Goal: Information Seeking & Learning: Learn about a topic

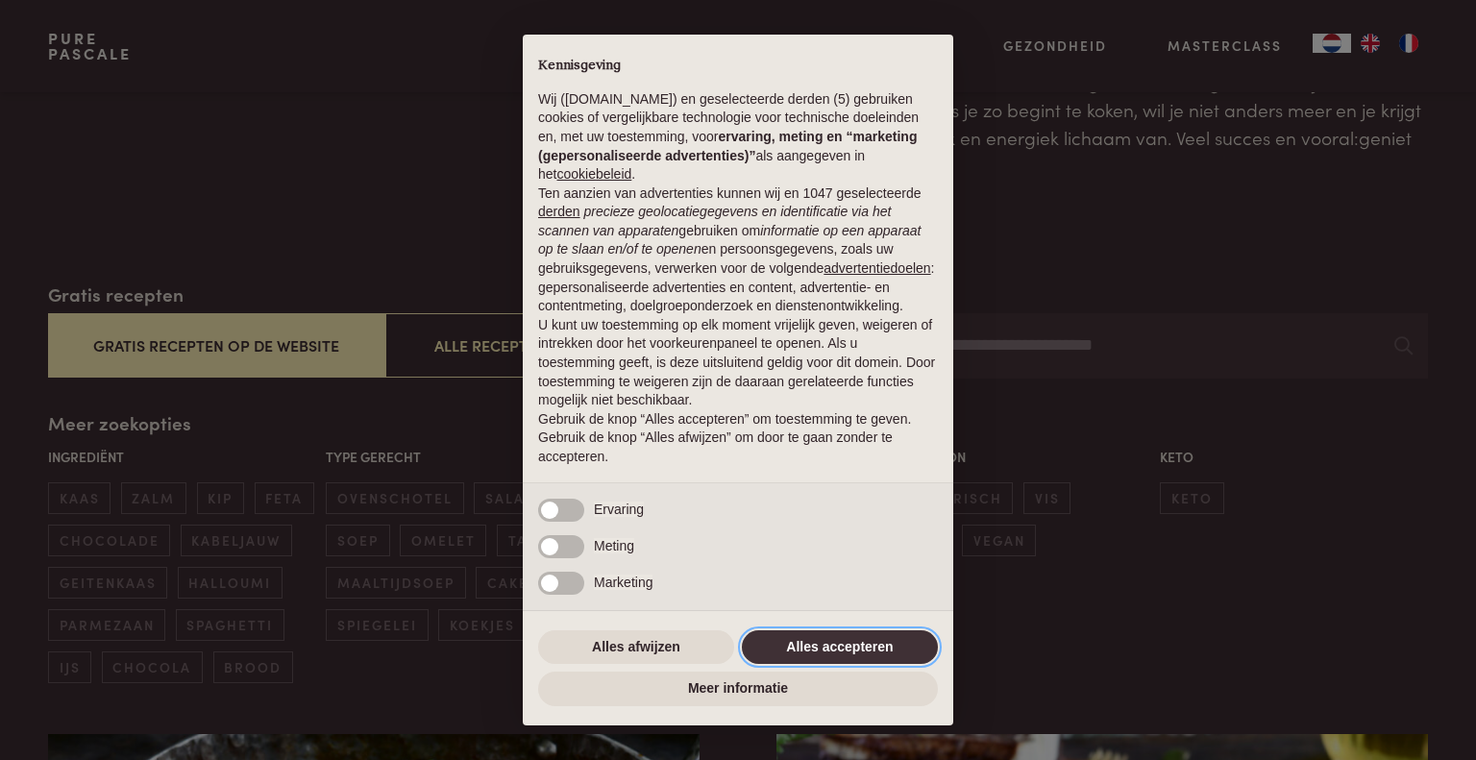
click at [876, 654] on button "Alles accepteren" at bounding box center [840, 647] width 196 height 35
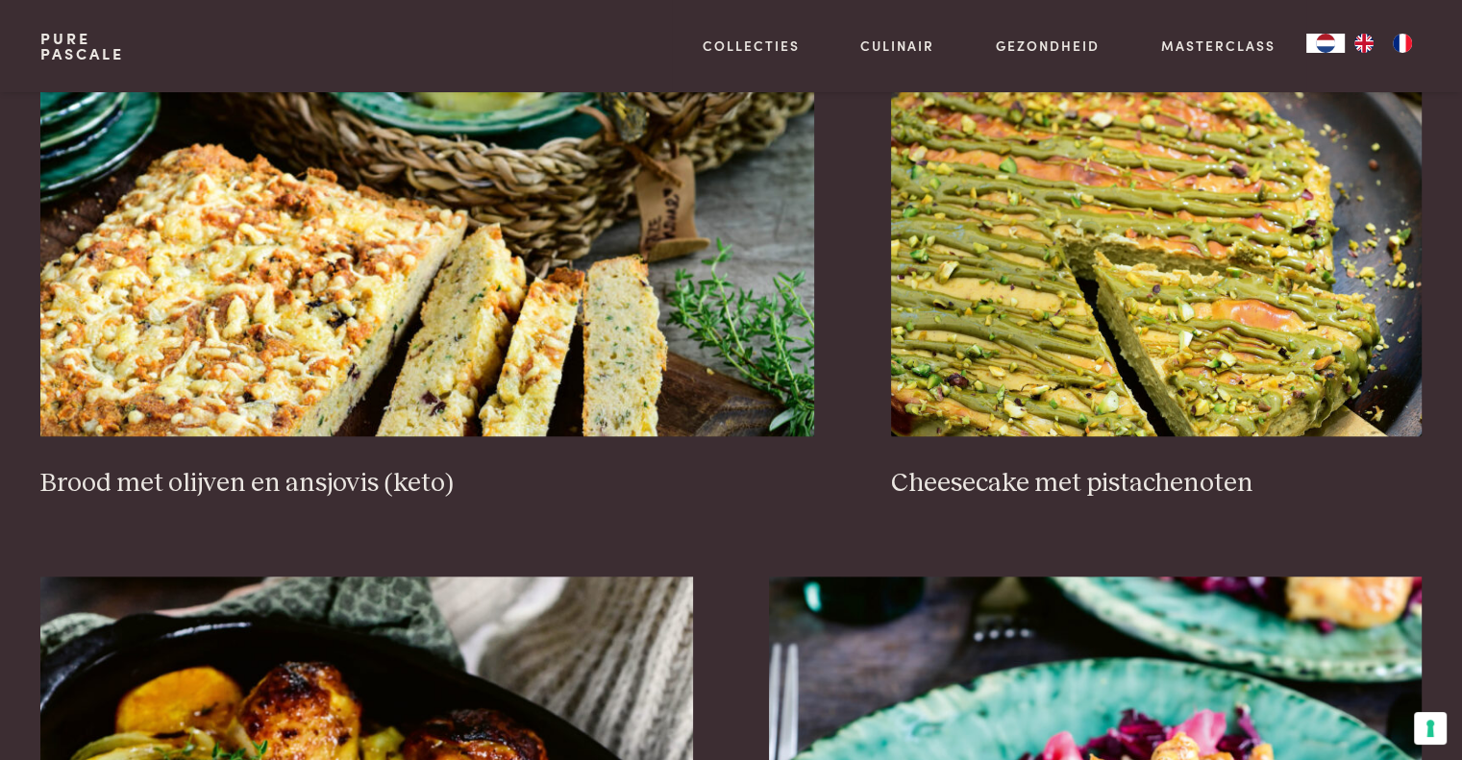
scroll to position [1927, 0]
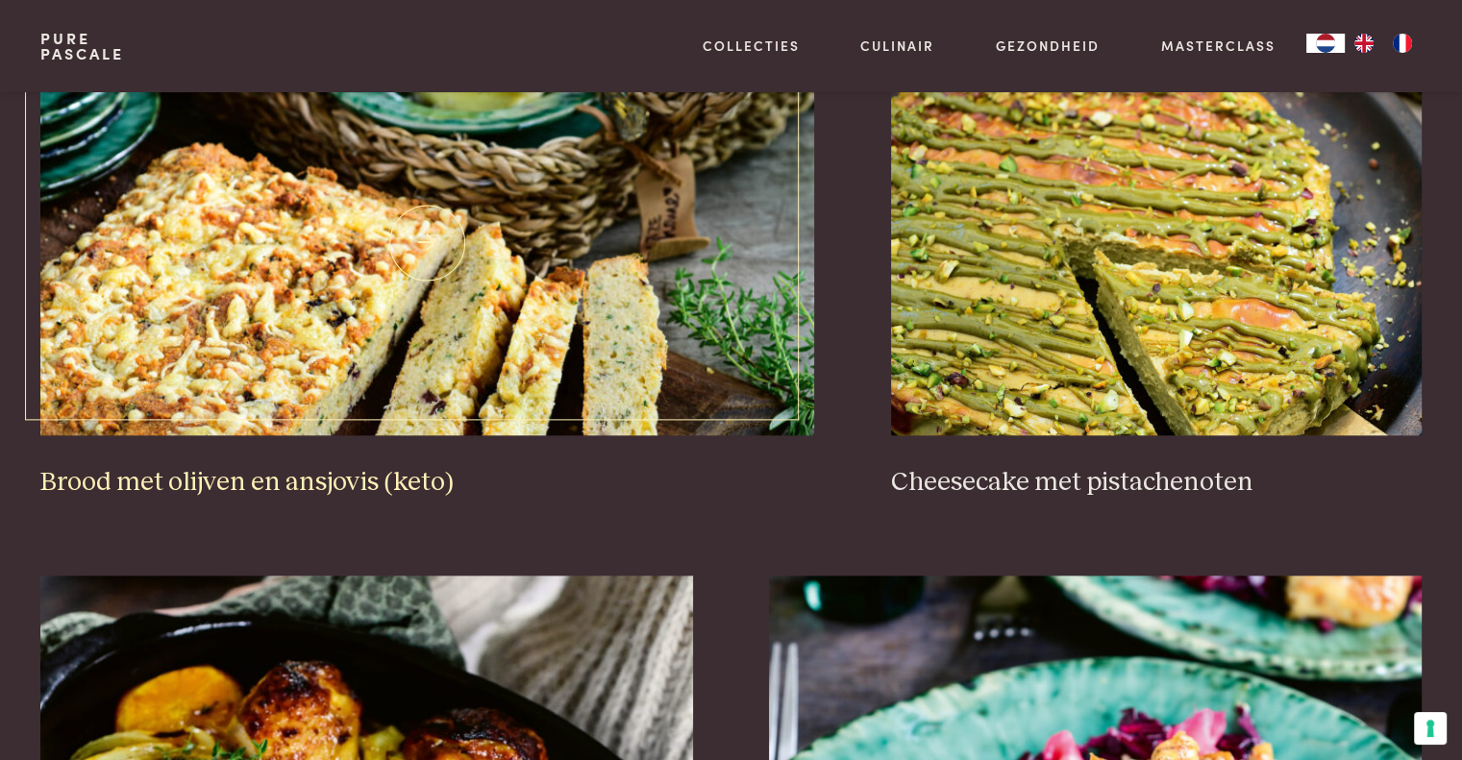
click at [372, 256] on img at bounding box center [427, 243] width 774 height 384
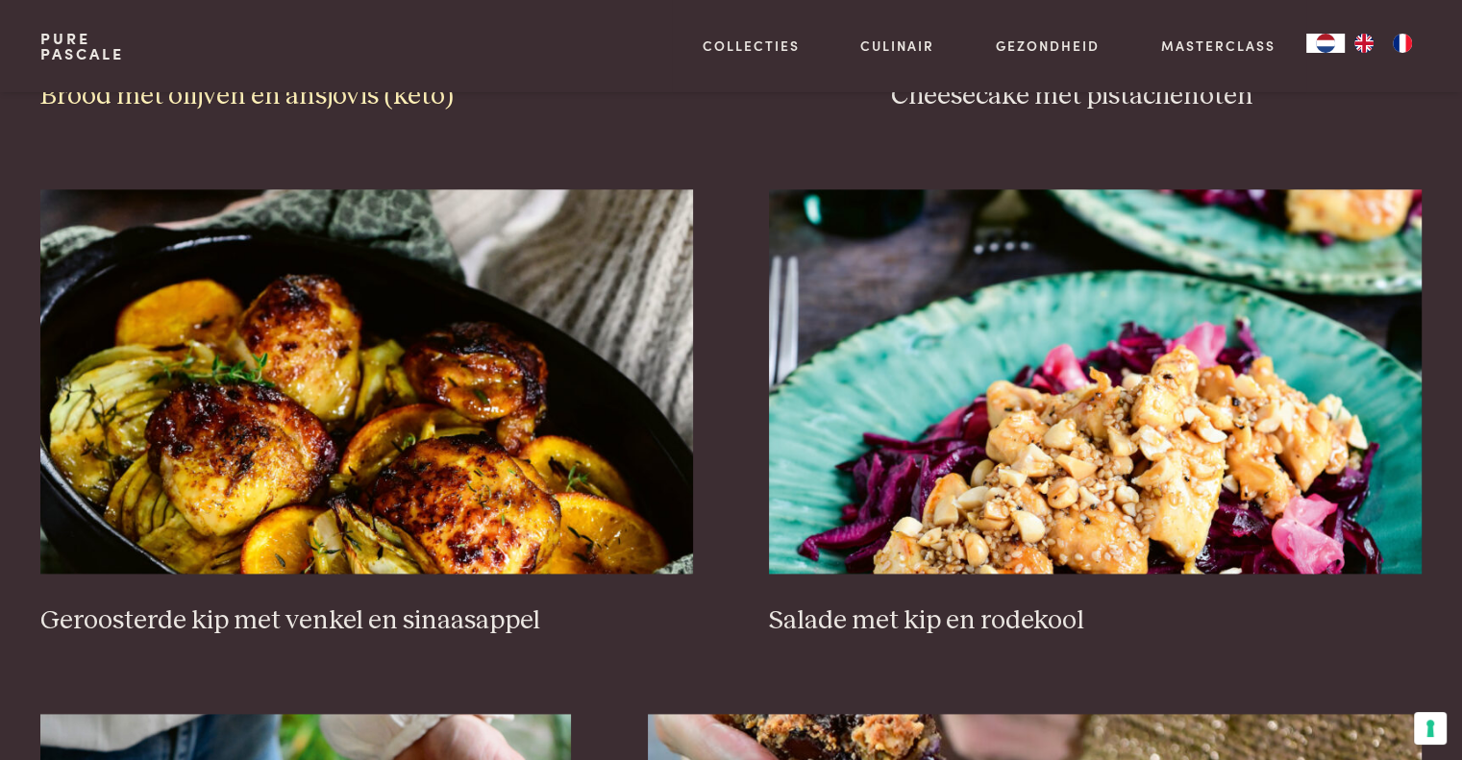
scroll to position [2314, 0]
